Goal: Browse casually: Explore the website without a specific task or goal

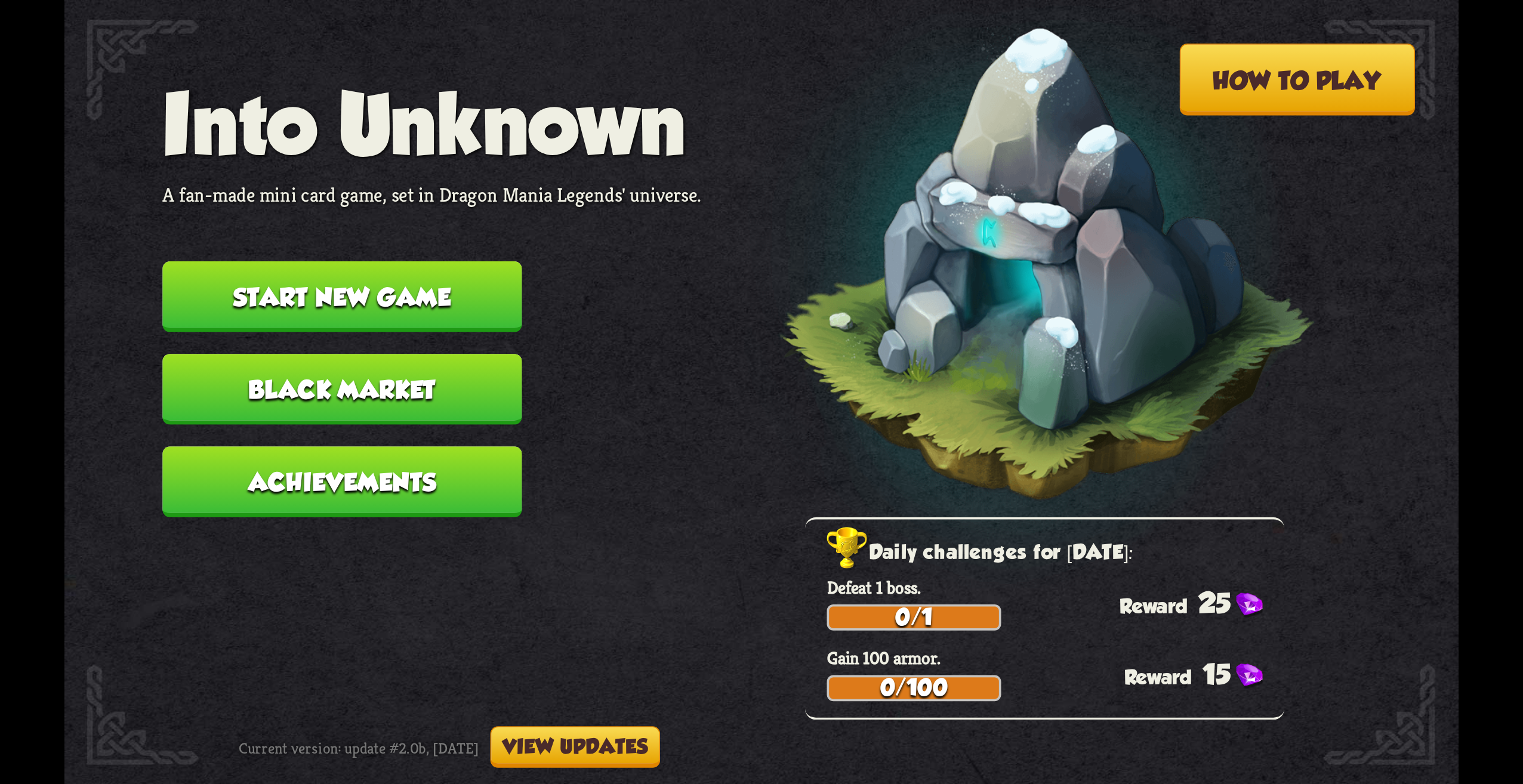
click at [455, 297] on button "Start new game" at bounding box center [342, 297] width 359 height 71
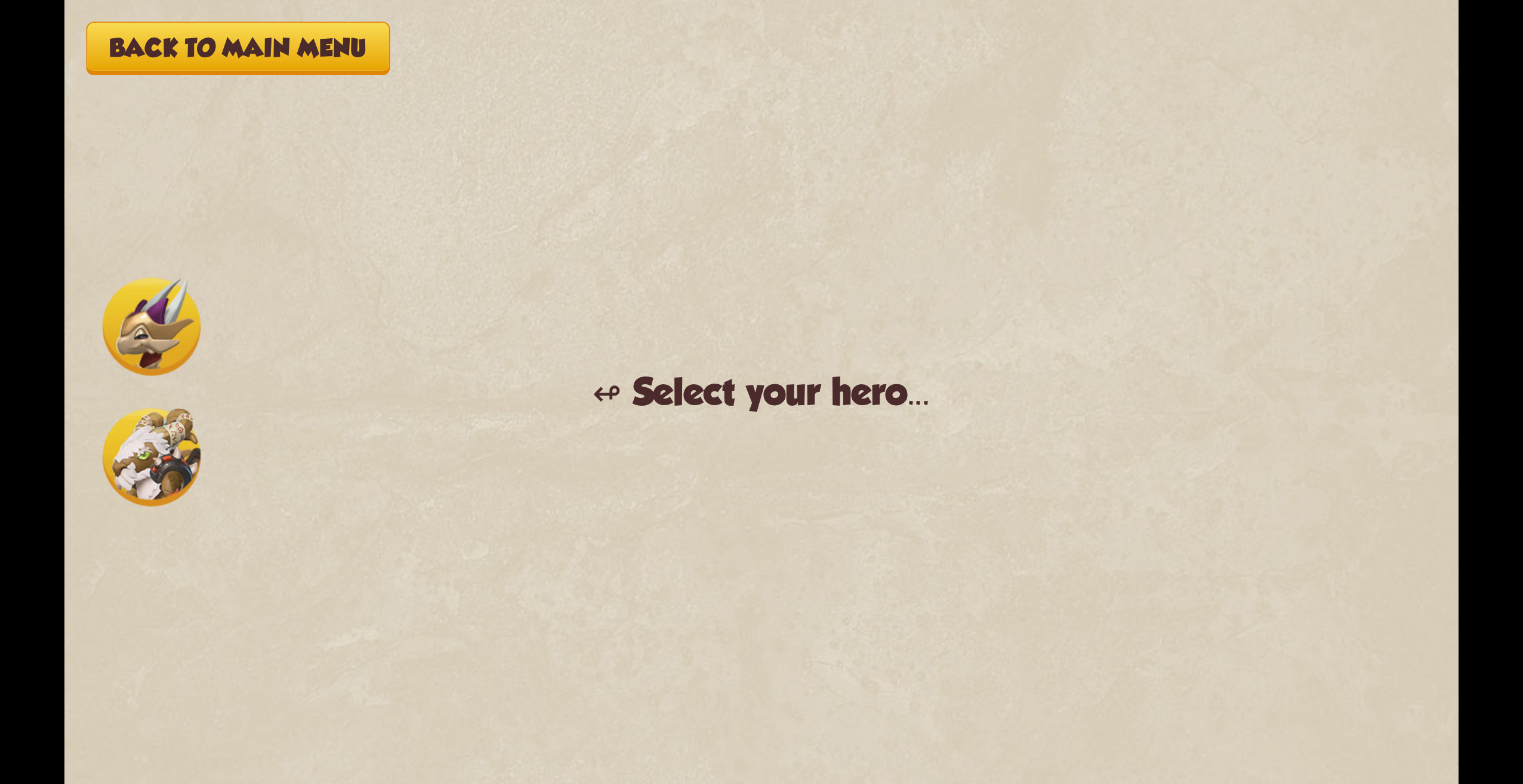
click at [151, 312] on img at bounding box center [152, 326] width 98 height 98
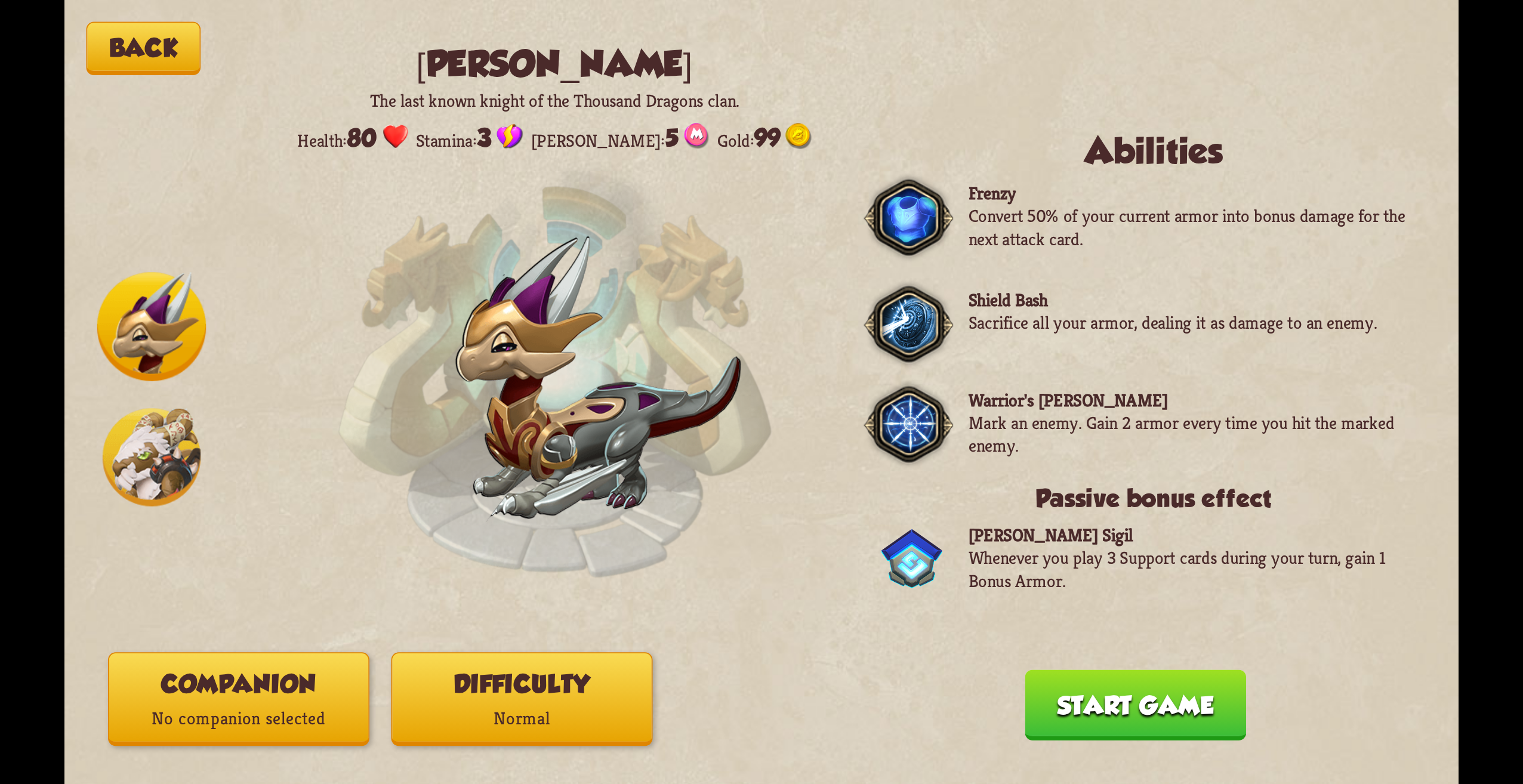
click at [165, 423] on img at bounding box center [152, 457] width 98 height 98
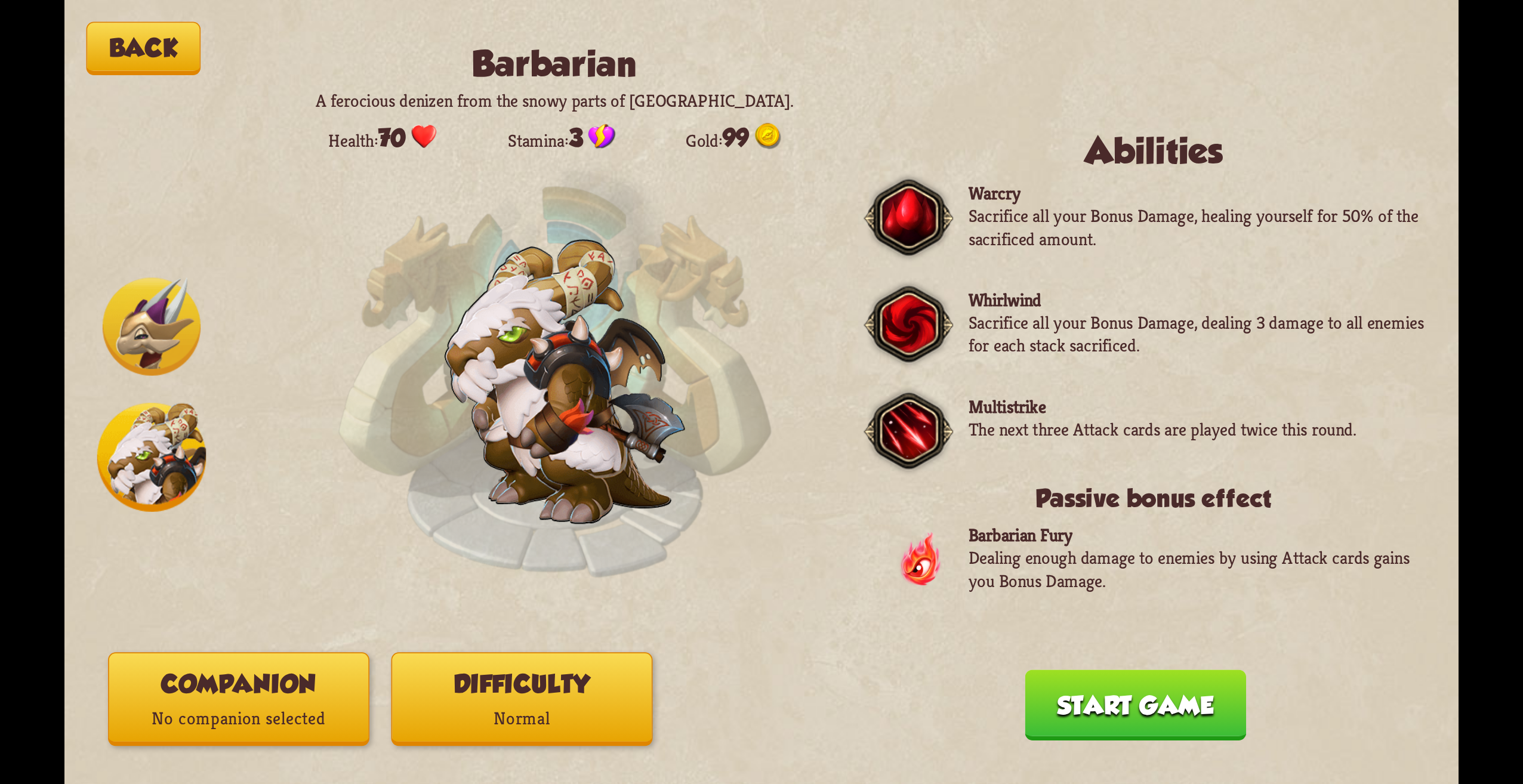
click at [158, 345] on img at bounding box center [152, 326] width 98 height 98
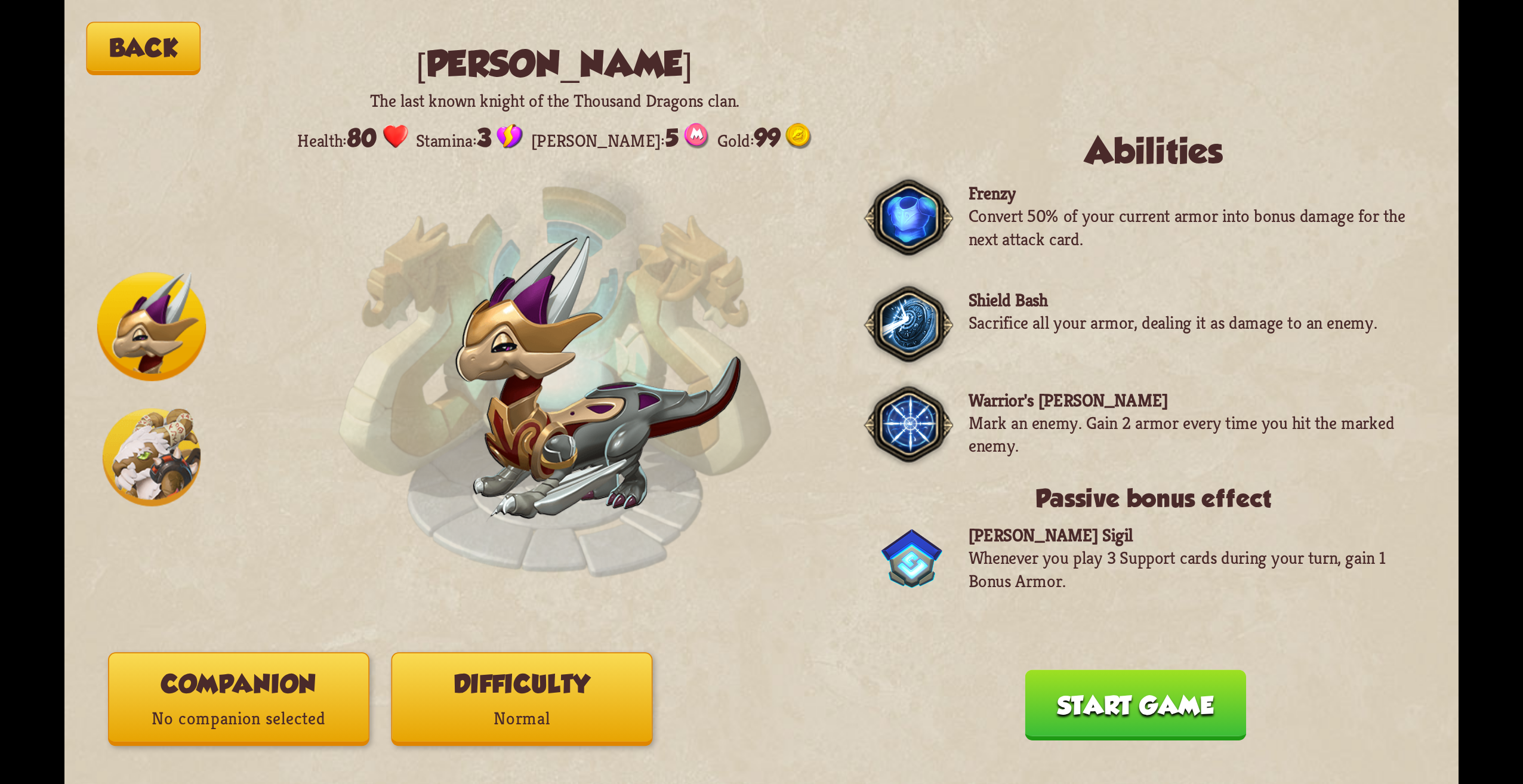
click at [170, 420] on img at bounding box center [152, 457] width 98 height 98
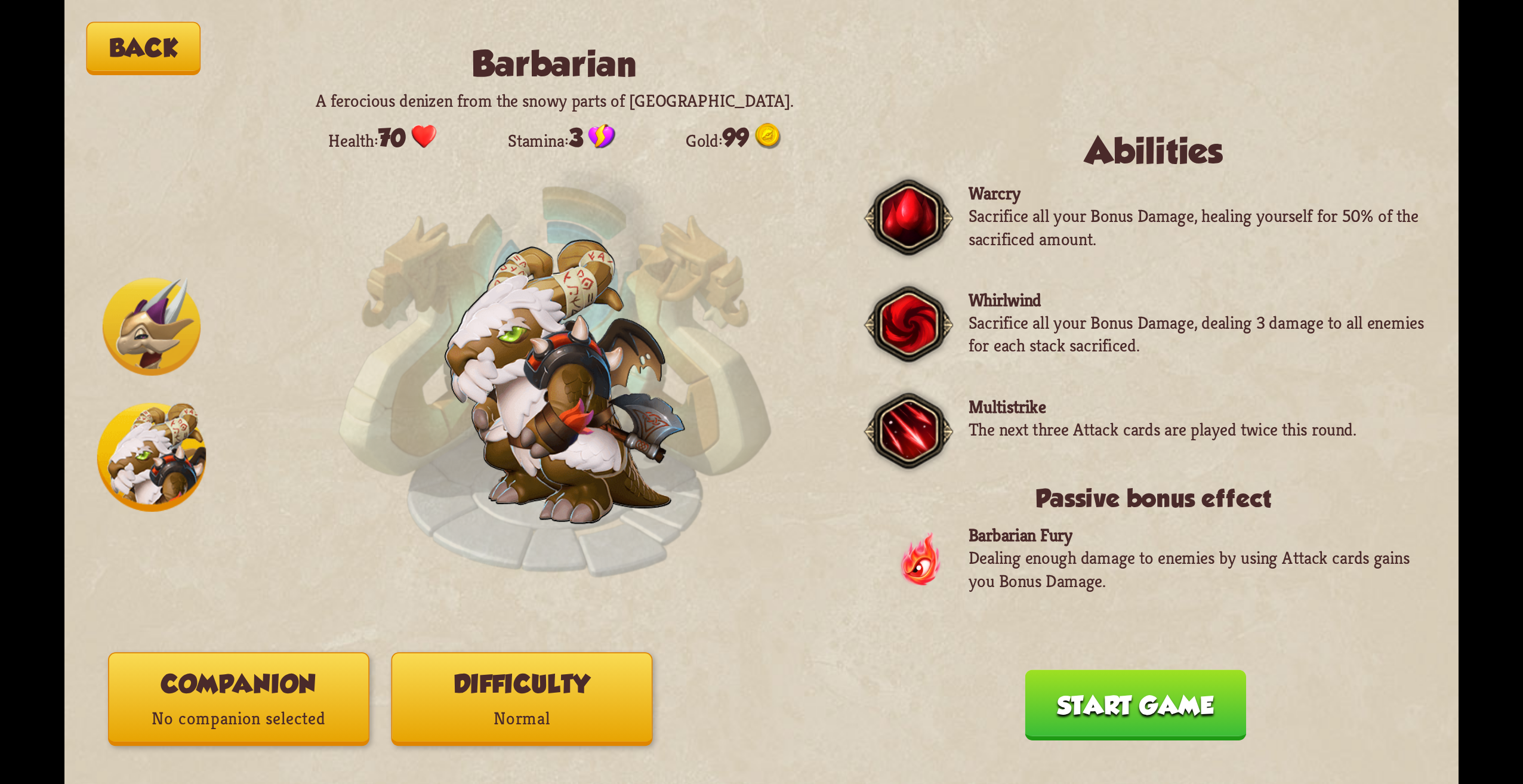
click at [143, 334] on img at bounding box center [152, 326] width 98 height 98
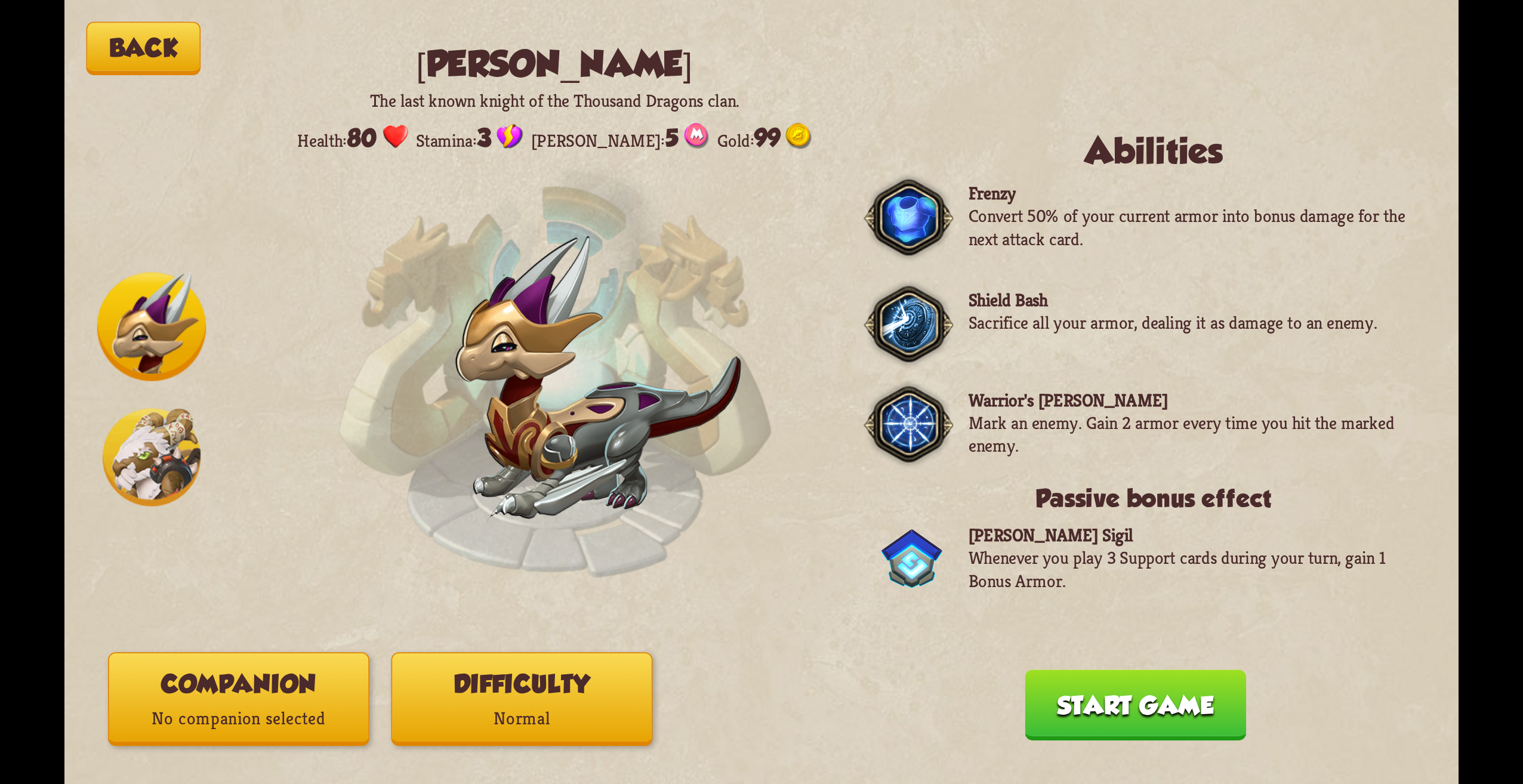
click at [154, 395] on div at bounding box center [152, 392] width 109 height 240
click at [146, 421] on img at bounding box center [152, 457] width 98 height 98
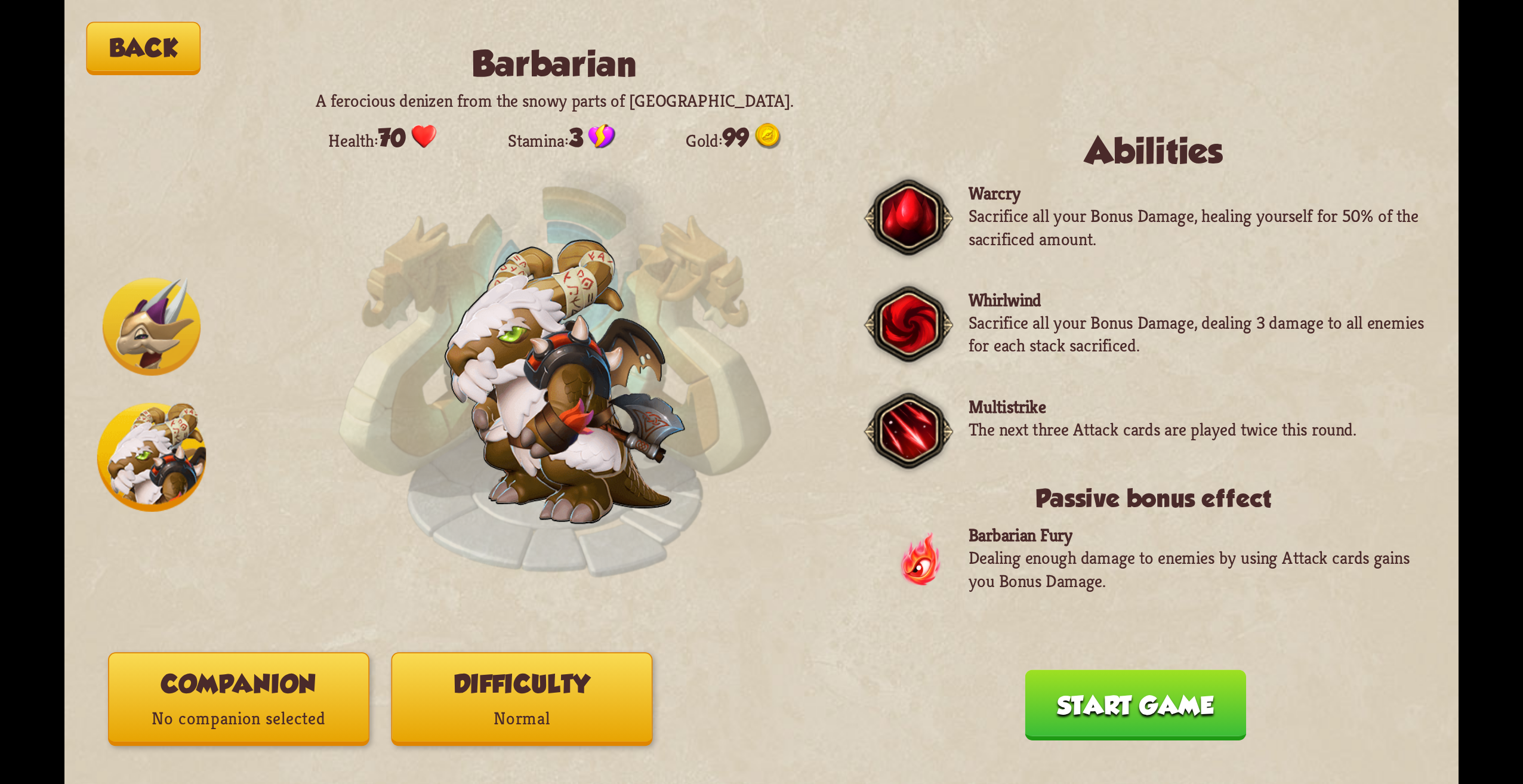
click at [139, 345] on img at bounding box center [152, 326] width 98 height 98
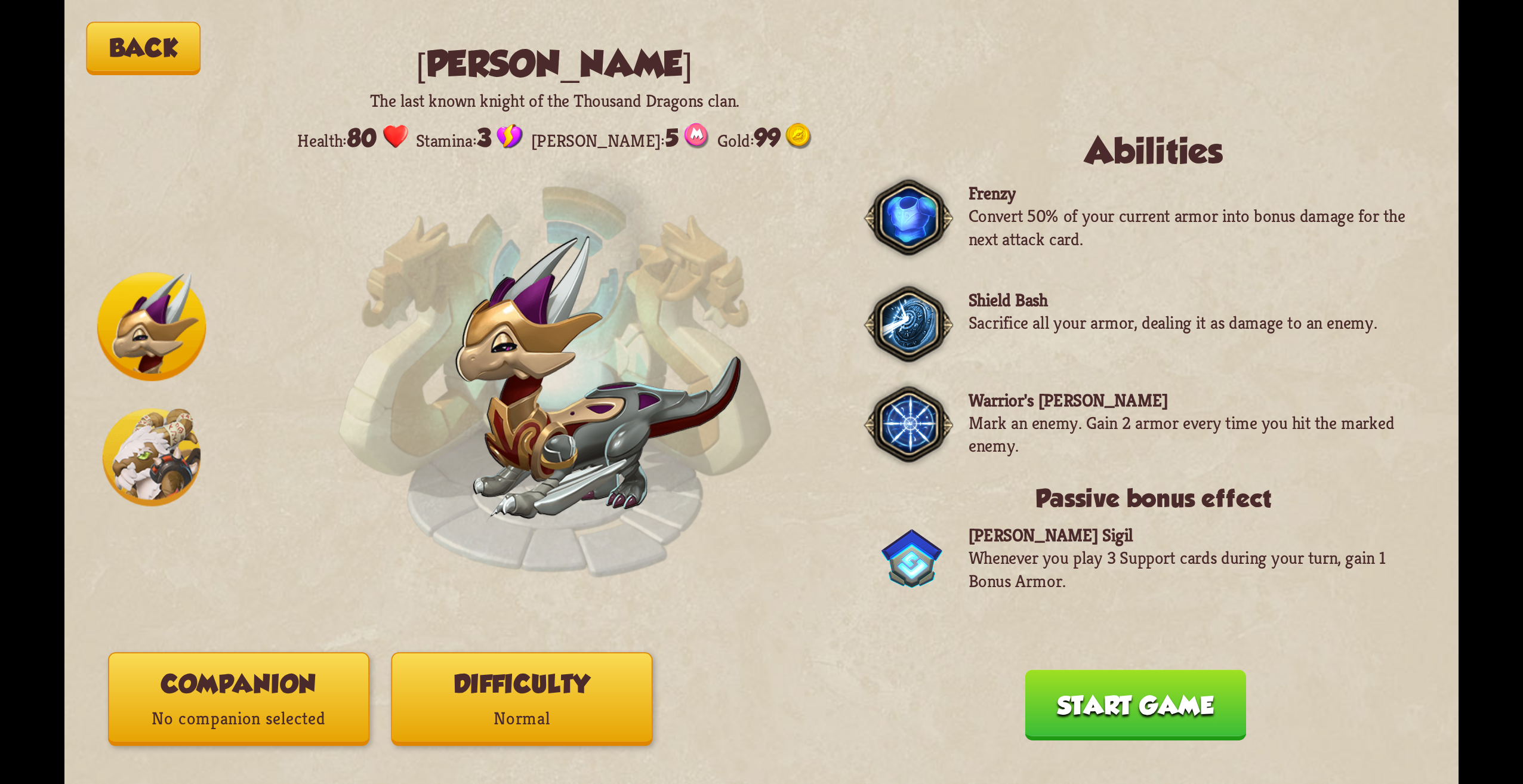
click at [152, 425] on img at bounding box center [152, 457] width 98 height 98
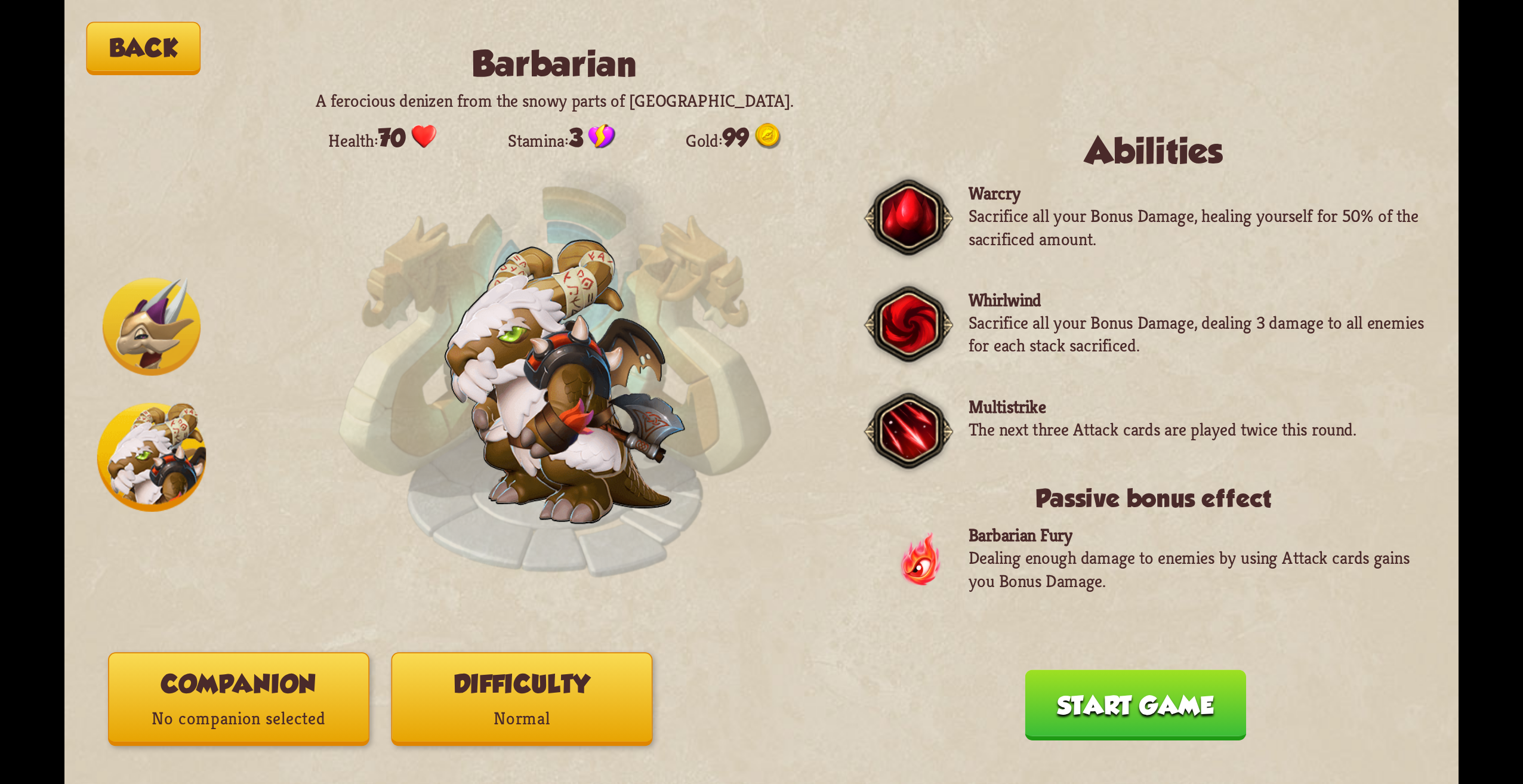
click at [171, 23] on button "Back" at bounding box center [144, 48] width 114 height 53
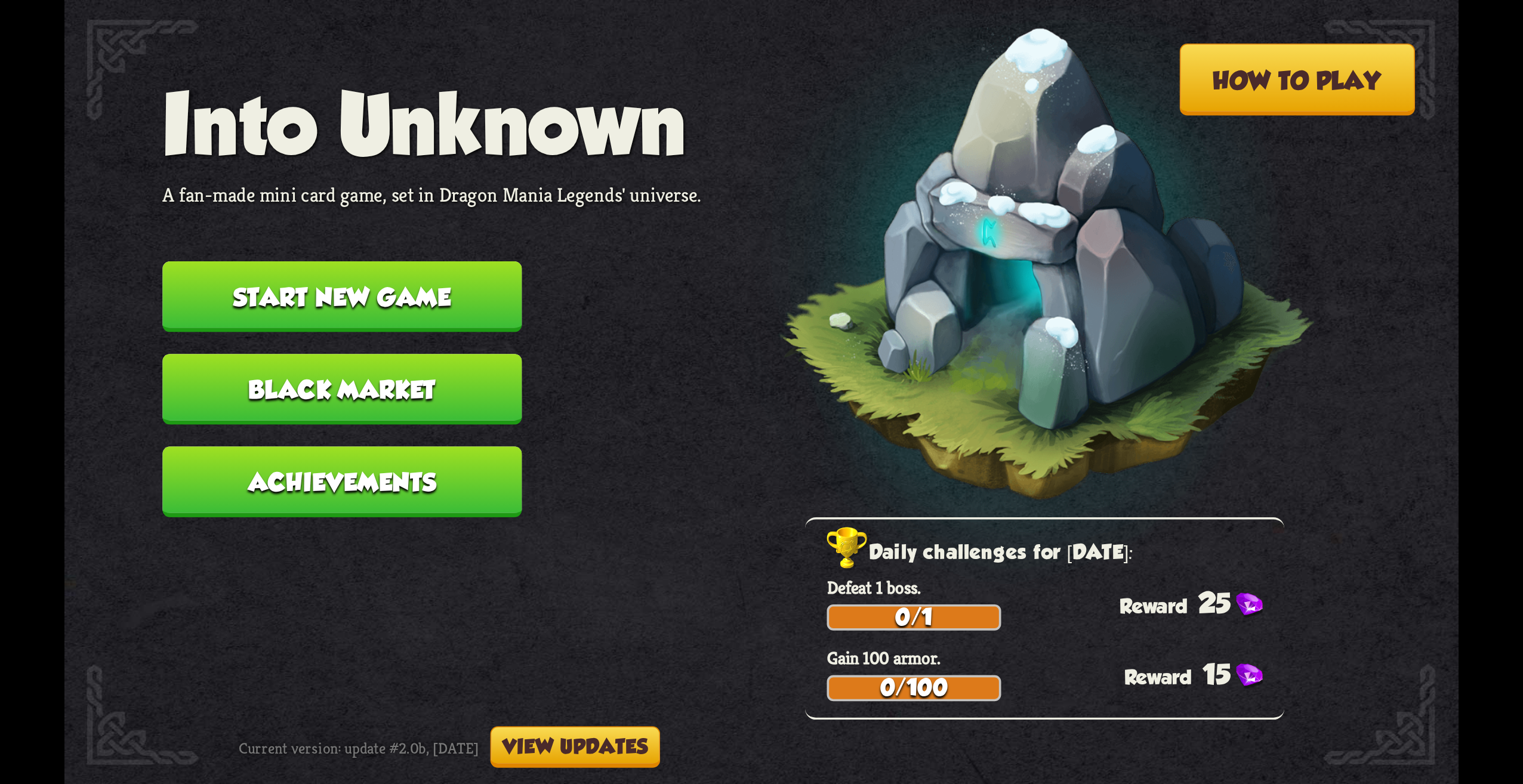
click at [445, 408] on button "Black Market" at bounding box center [342, 389] width 359 height 71
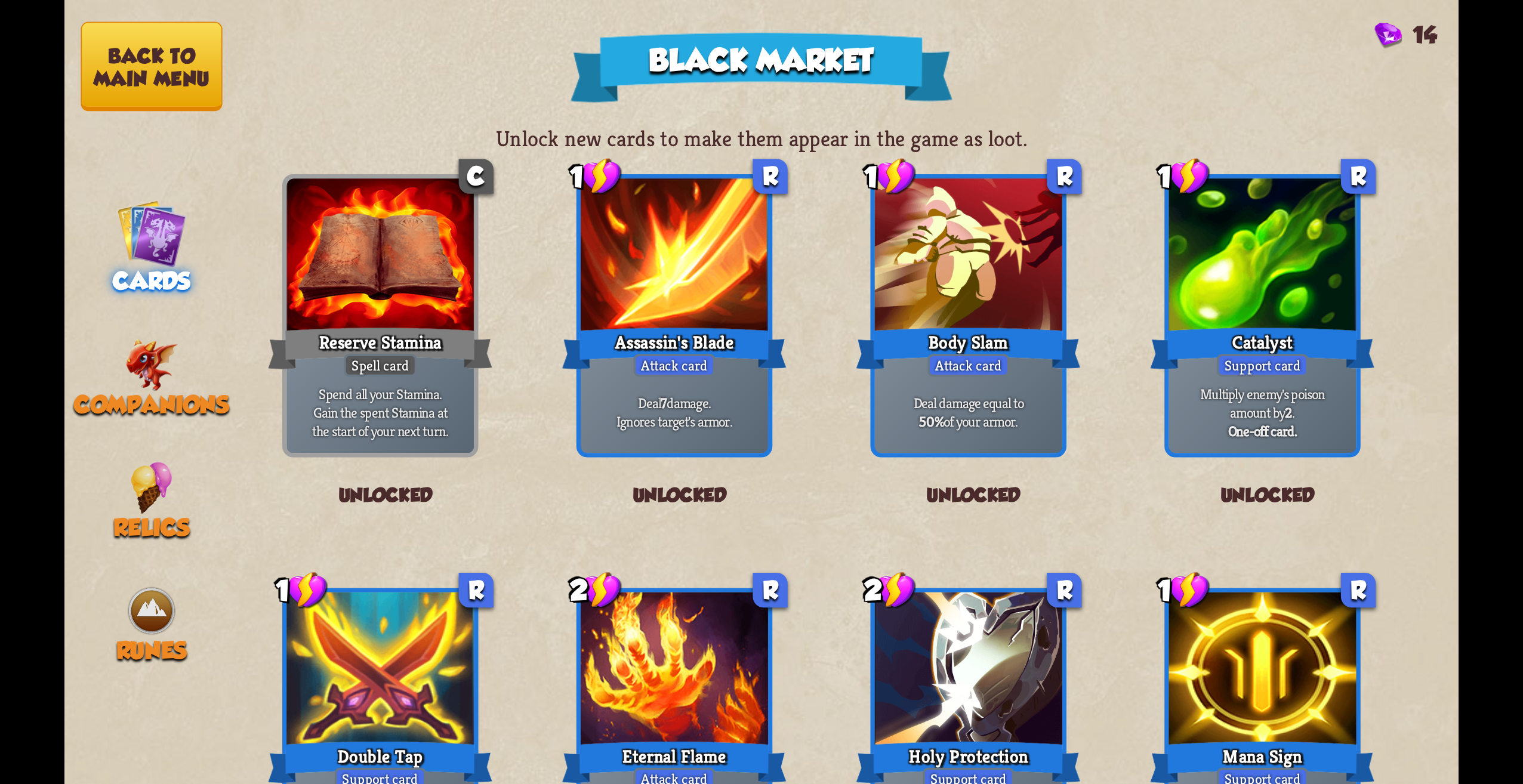
click at [138, 114] on nav "Back to main menu Cards Companions Relics Runes" at bounding box center [151, 392] width 174 height 784
click at [140, 108] on button "Back to main menu" at bounding box center [151, 67] width 142 height 89
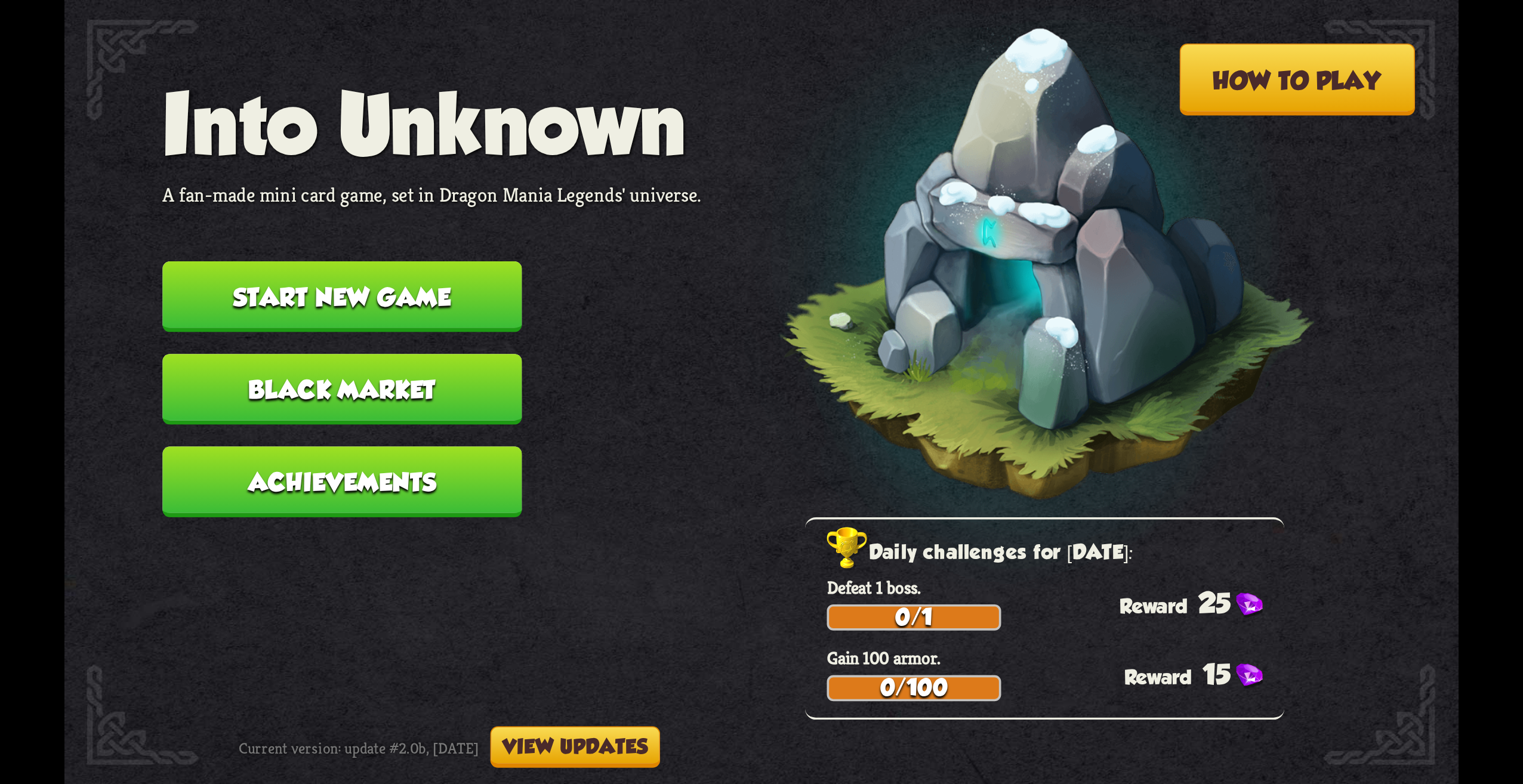
click at [435, 504] on button "Achievements" at bounding box center [342, 482] width 359 height 71
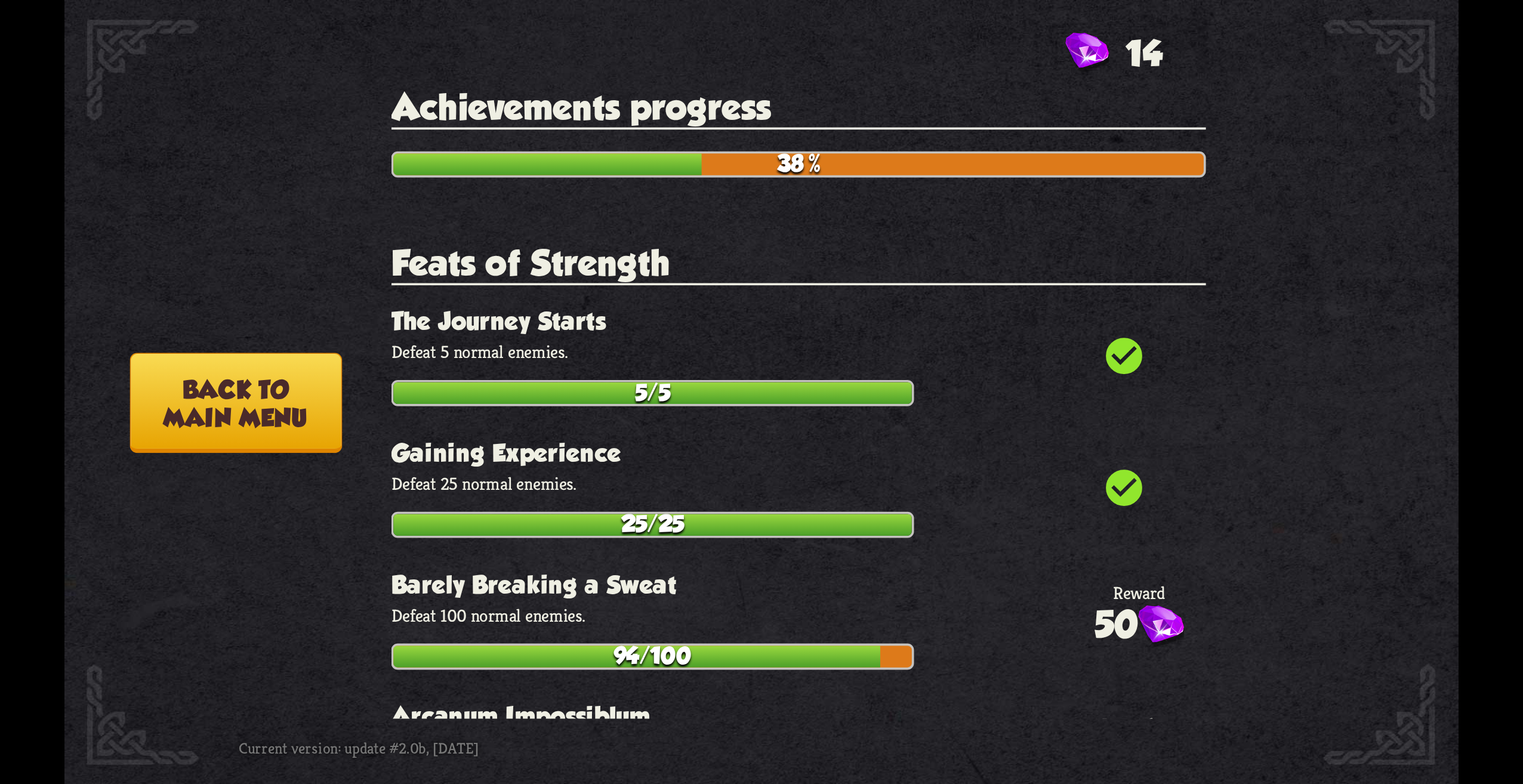
click at [263, 428] on button "Back to main menu" at bounding box center [236, 402] width 212 height 100
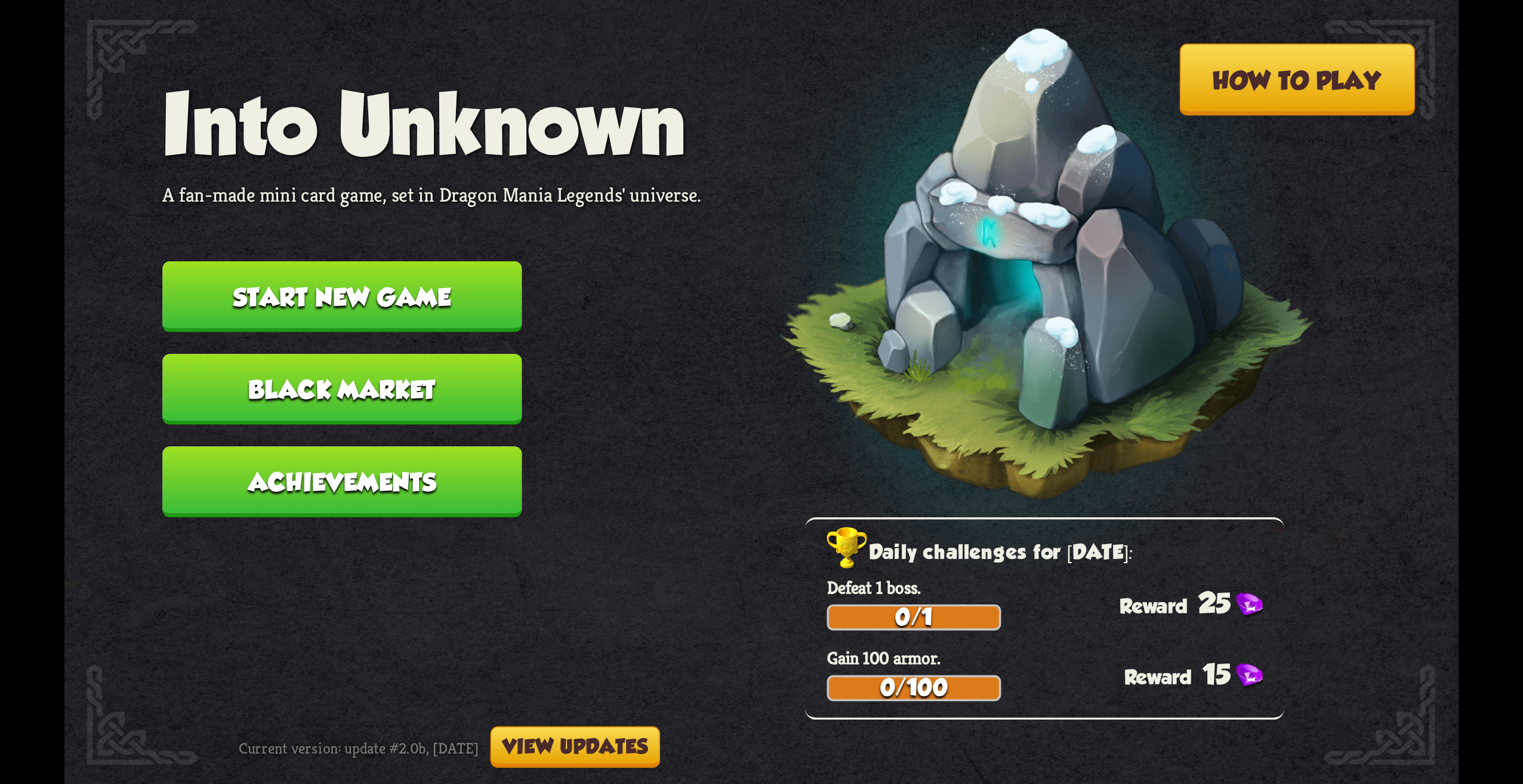
click at [343, 304] on button "Start new game" at bounding box center [342, 297] width 359 height 71
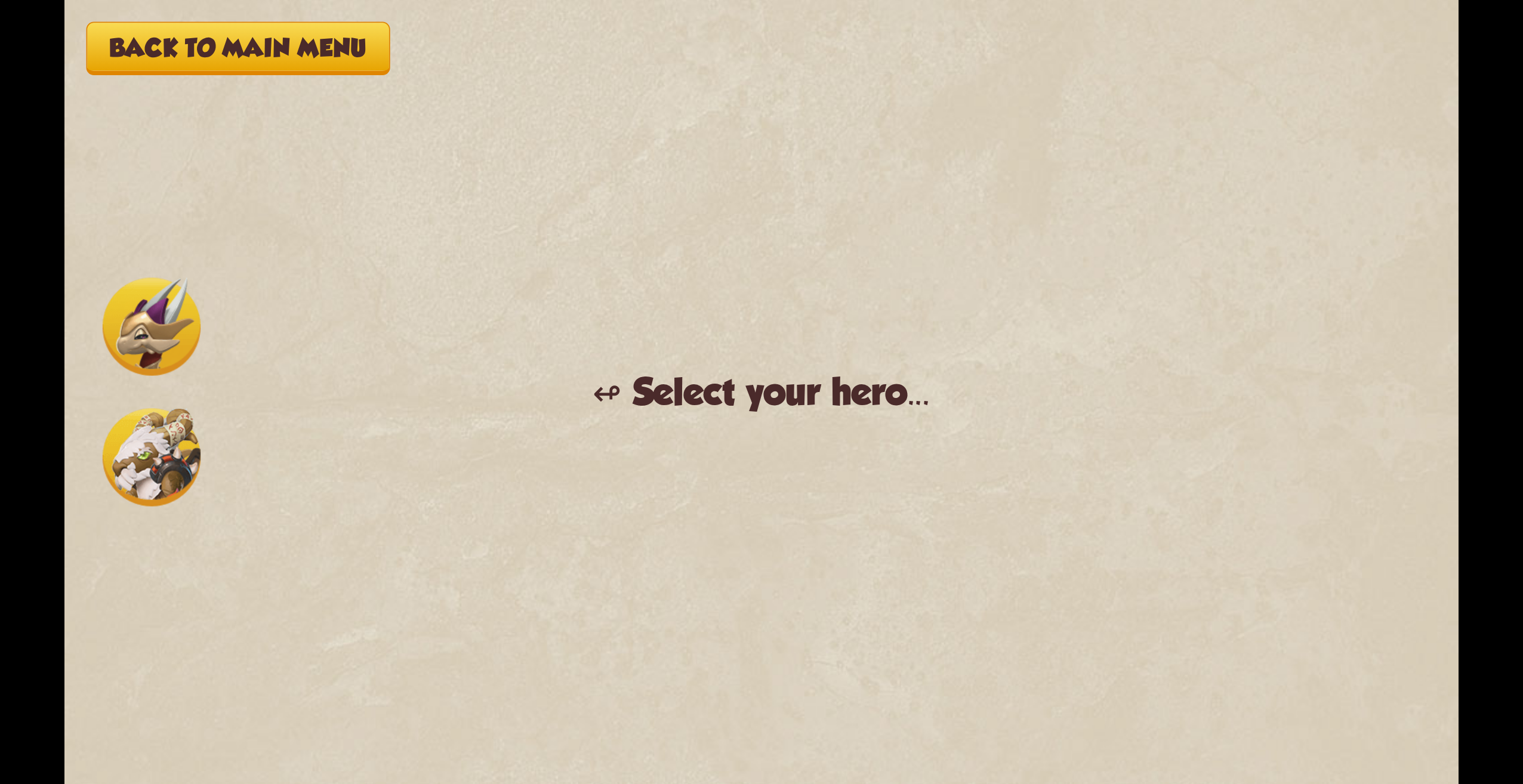
click at [299, 44] on button "Back to main menu" at bounding box center [238, 48] width 303 height 53
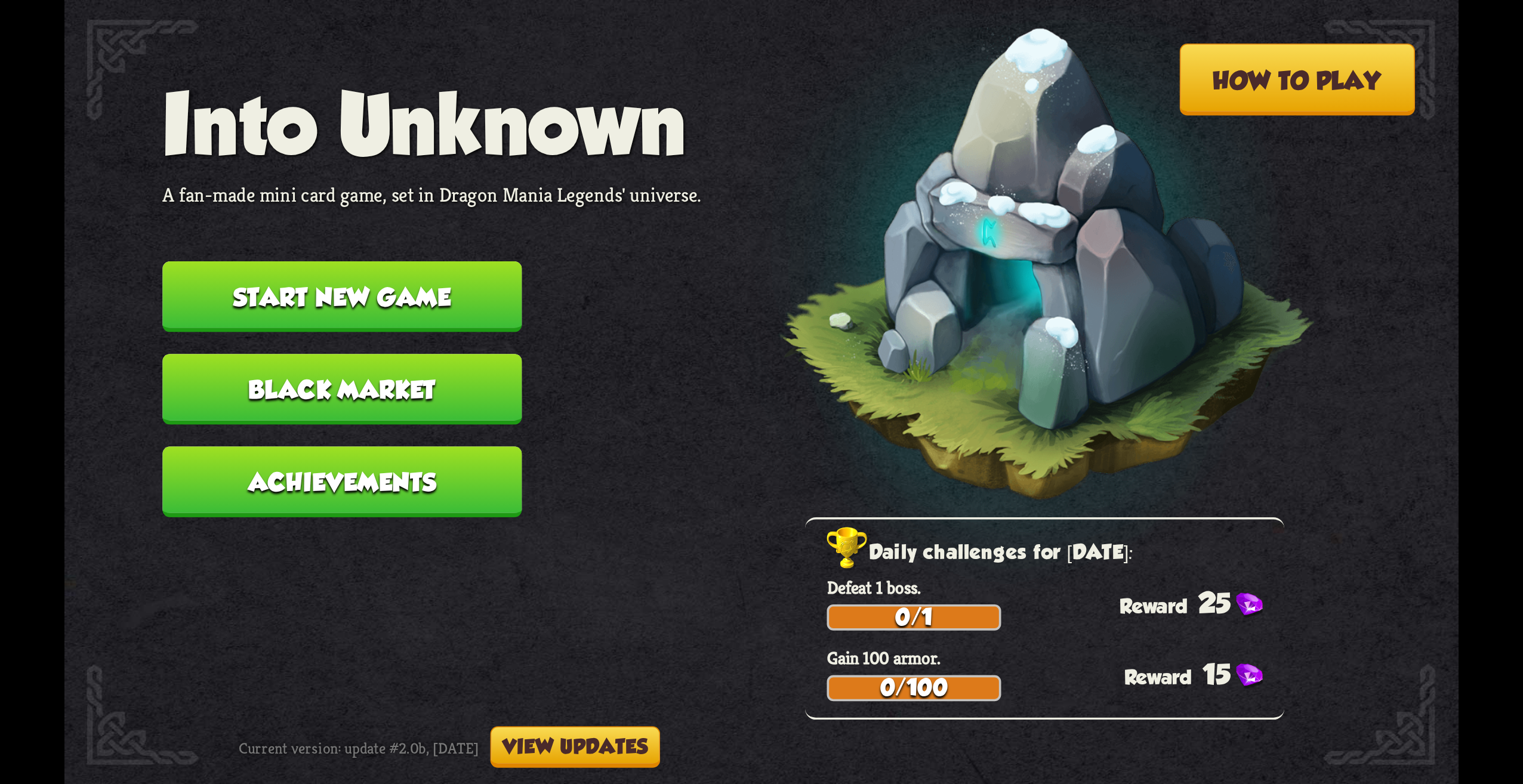
click at [318, 265] on button "Start new game" at bounding box center [342, 297] width 359 height 71
